Goal: Check status: Check status

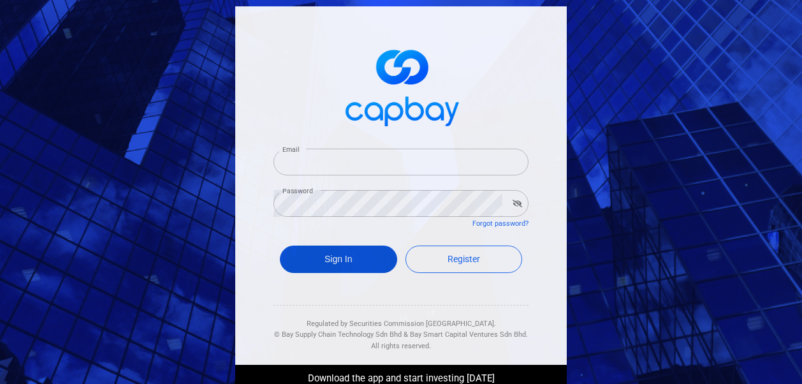
type input "[EMAIL_ADDRESS][DOMAIN_NAME]"
click at [316, 257] on button "Sign In" at bounding box center [338, 258] width 117 height 27
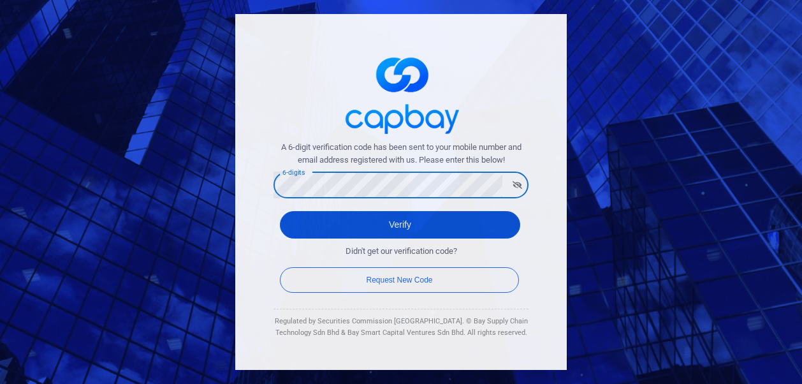
click at [366, 231] on button "Verify" at bounding box center [400, 224] width 240 height 27
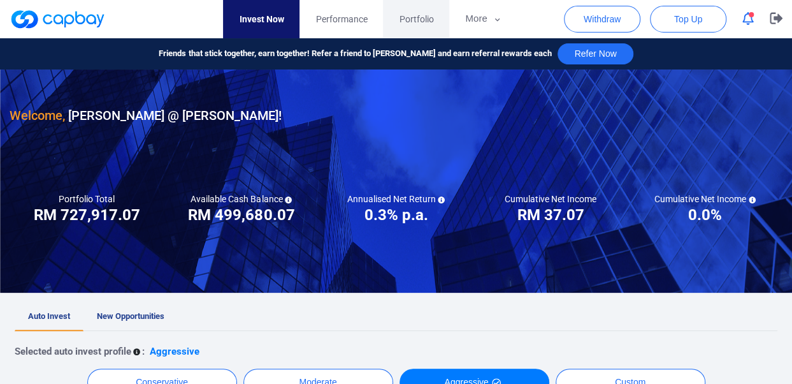
click at [414, 20] on span "Portfolio" at bounding box center [416, 19] width 34 height 14
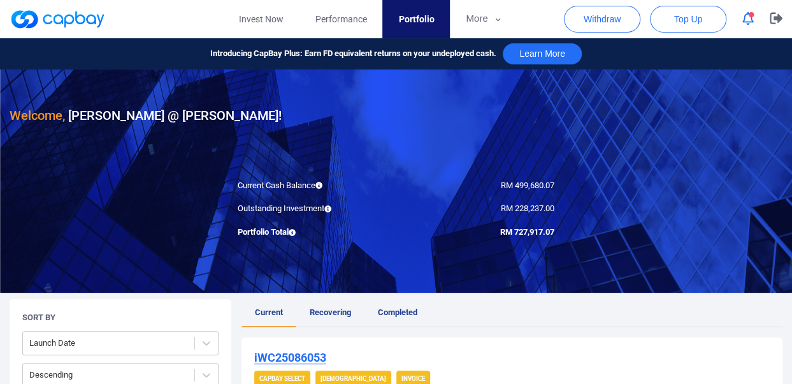
drag, startPoint x: 702, startPoint y: 274, endPoint x: 701, endPoint y: 252, distance: 21.7
click at [701, 256] on div at bounding box center [396, 180] width 792 height 223
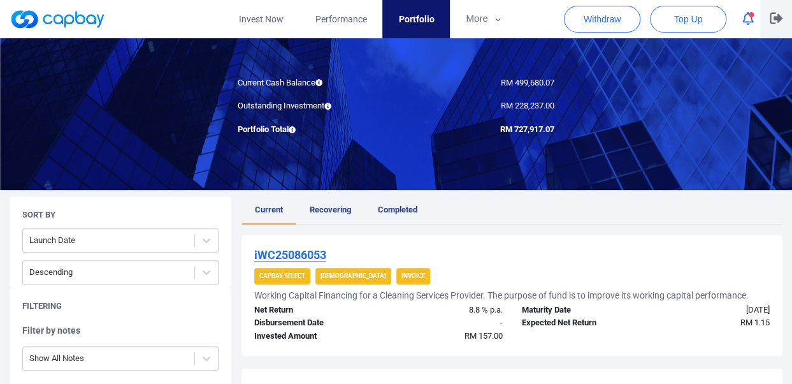
scroll to position [102, 0]
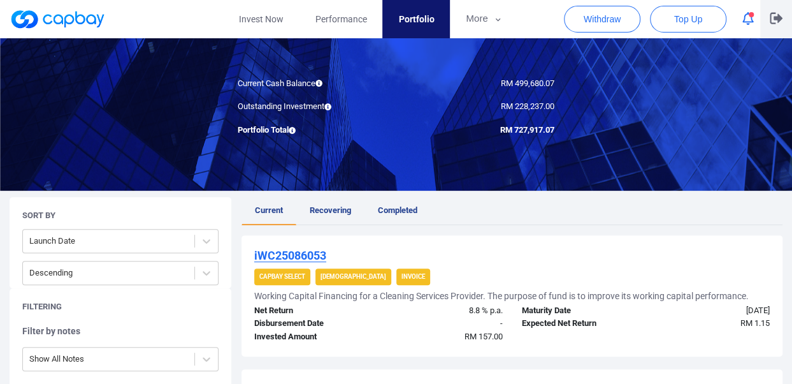
click at [770, 13] on icon "button" at bounding box center [776, 18] width 13 height 12
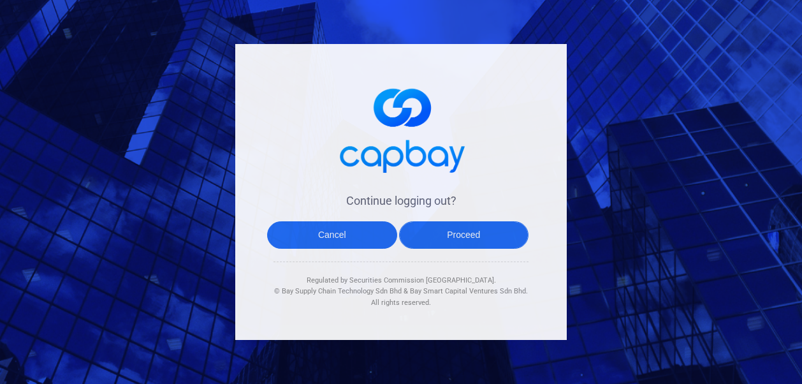
click at [474, 241] on button "Proceed" at bounding box center [464, 234] width 130 height 27
